Goal: Information Seeking & Learning: Learn about a topic

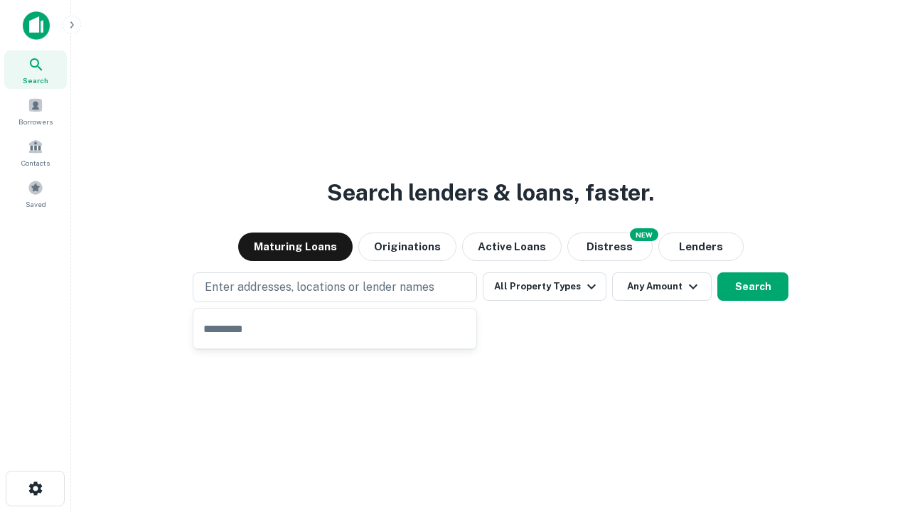
type input "**********"
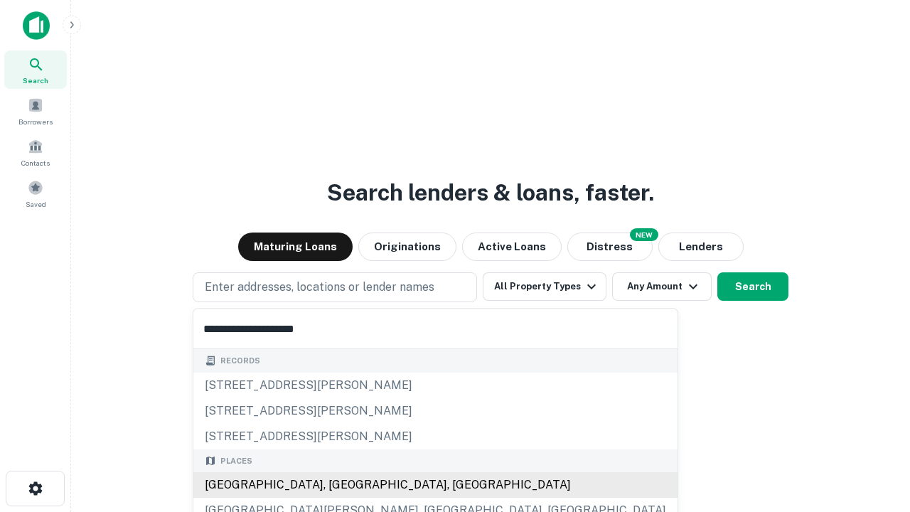
click at [340, 485] on div "[GEOGRAPHIC_DATA], [GEOGRAPHIC_DATA], [GEOGRAPHIC_DATA]" at bounding box center [435, 485] width 484 height 26
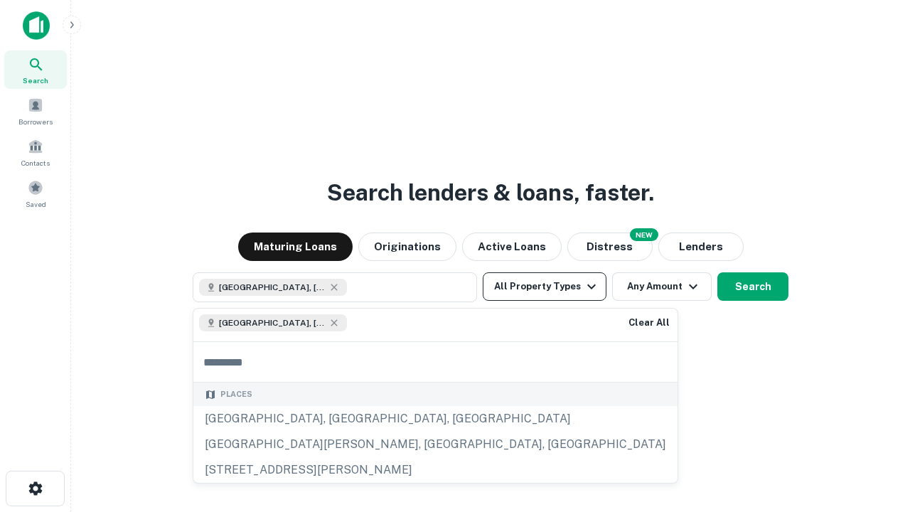
click at [545, 287] on button "All Property Types" at bounding box center [545, 286] width 124 height 28
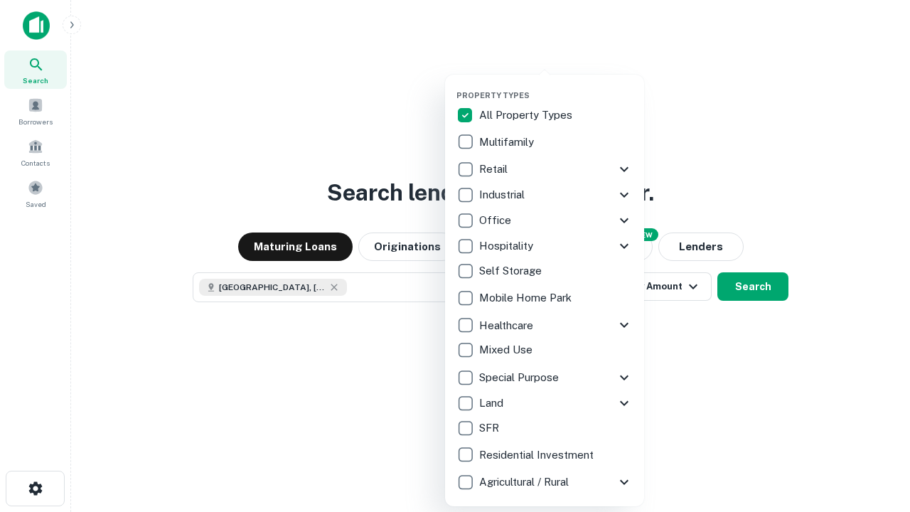
click at [556, 86] on button "button" at bounding box center [556, 86] width 199 height 1
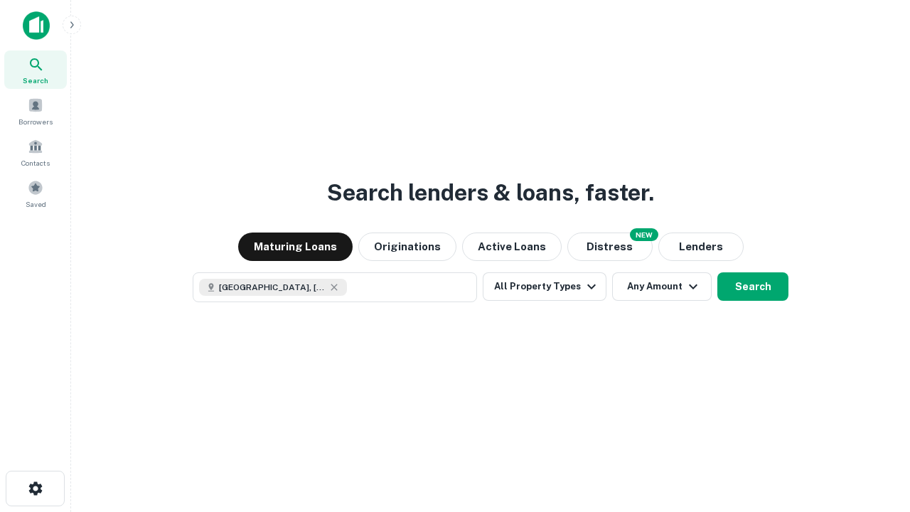
scroll to position [23, 0]
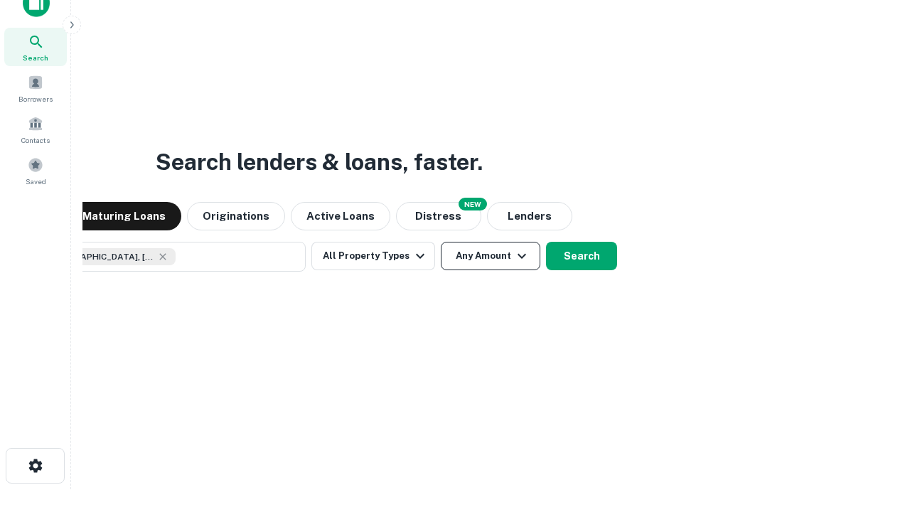
click at [441, 242] on button "Any Amount" at bounding box center [491, 256] width 100 height 28
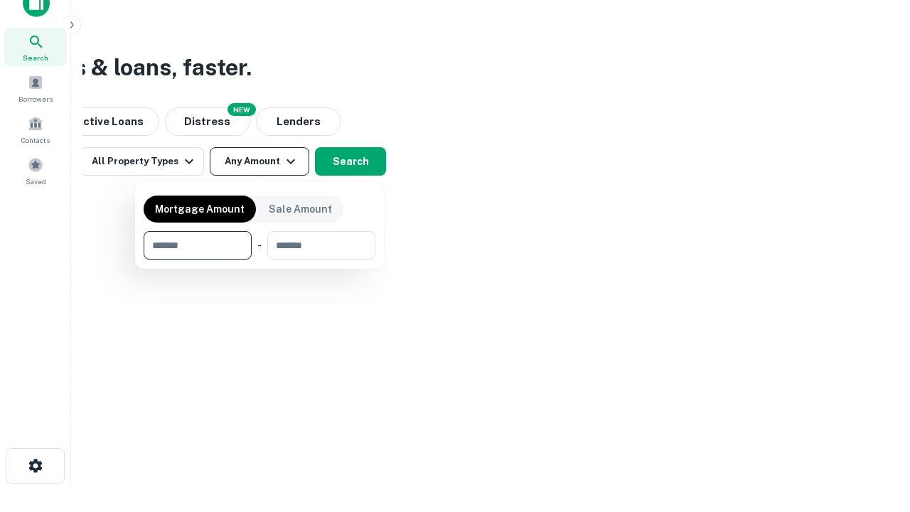
type input "*******"
click at [260, 260] on button "button" at bounding box center [260, 260] width 232 height 1
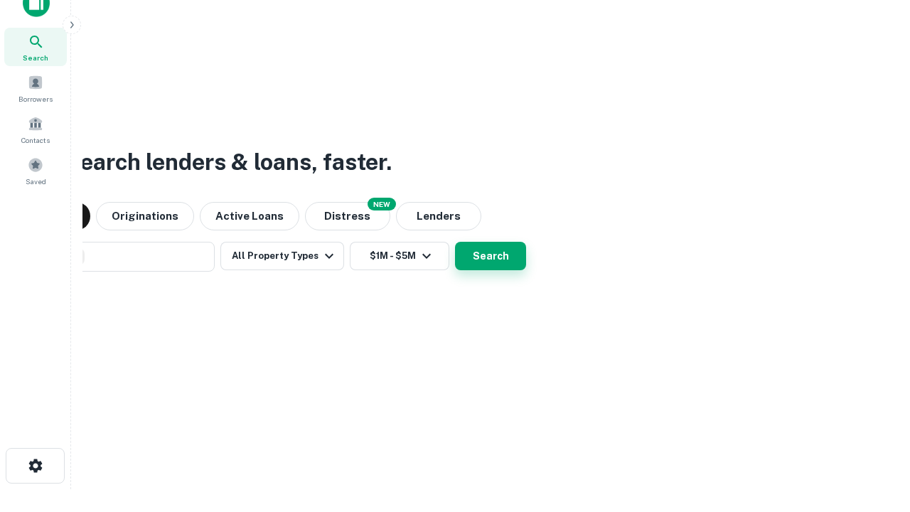
click at [455, 242] on button "Search" at bounding box center [490, 256] width 71 height 28
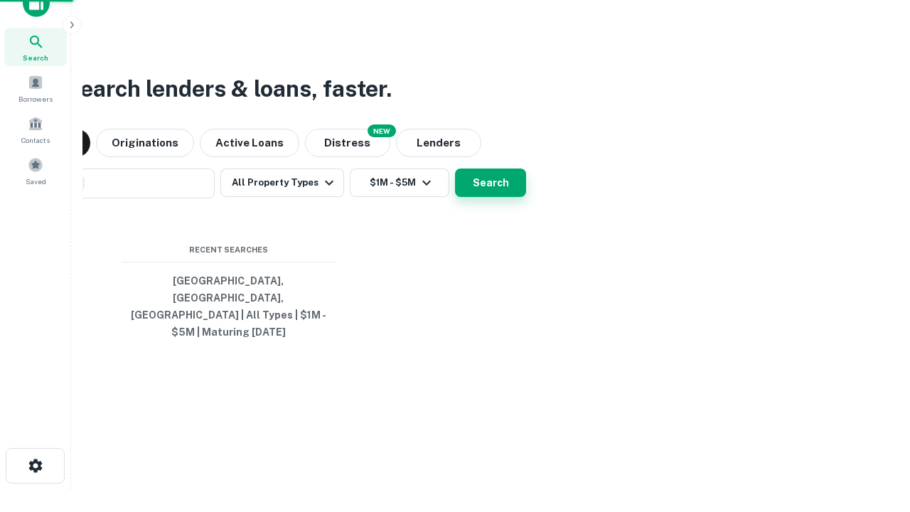
scroll to position [46, 403]
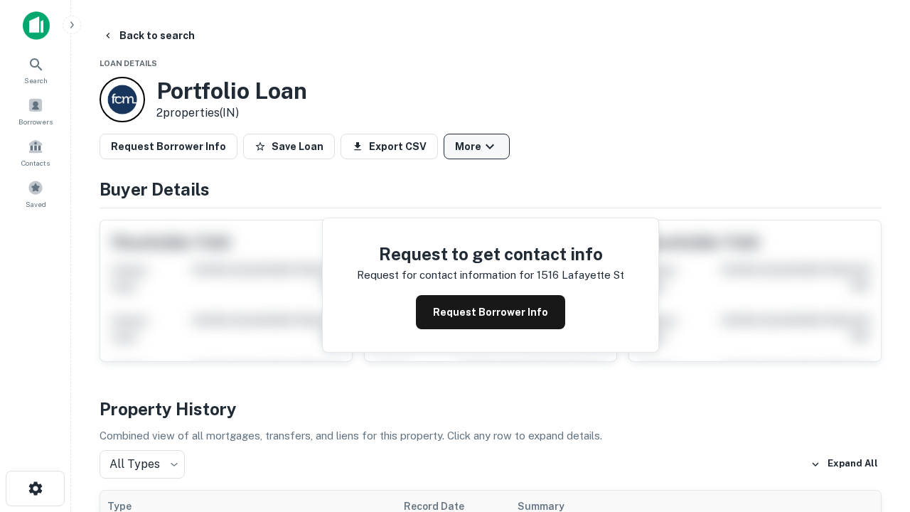
click at [476, 146] on button "More" at bounding box center [477, 147] width 66 height 26
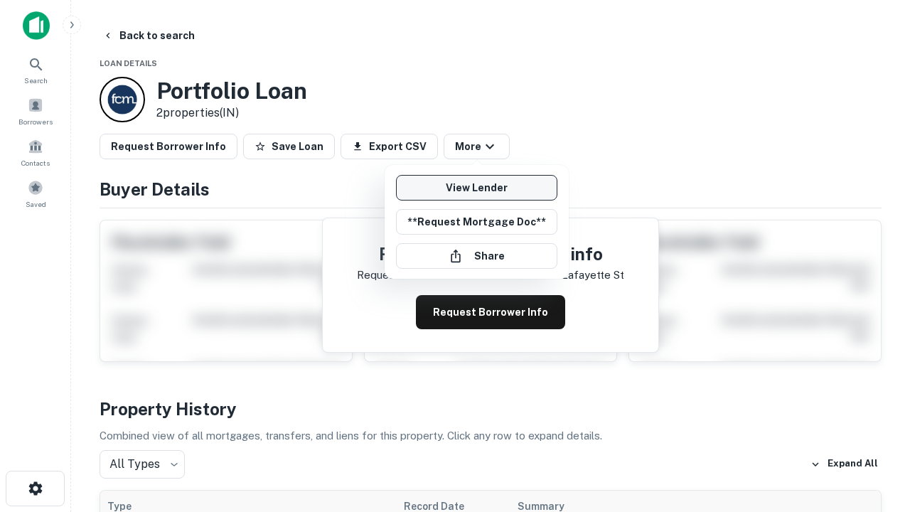
click at [476, 188] on link "View Lender" at bounding box center [476, 188] width 161 height 26
